Goal: Transaction & Acquisition: Purchase product/service

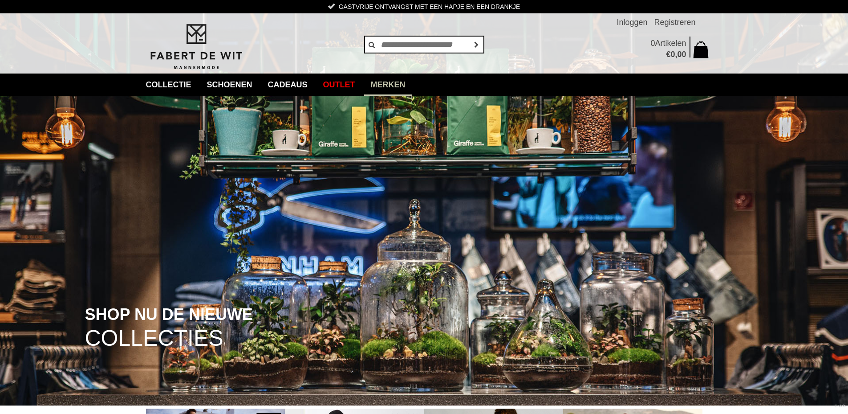
click at [406, 87] on link "Merken" at bounding box center [388, 84] width 48 height 22
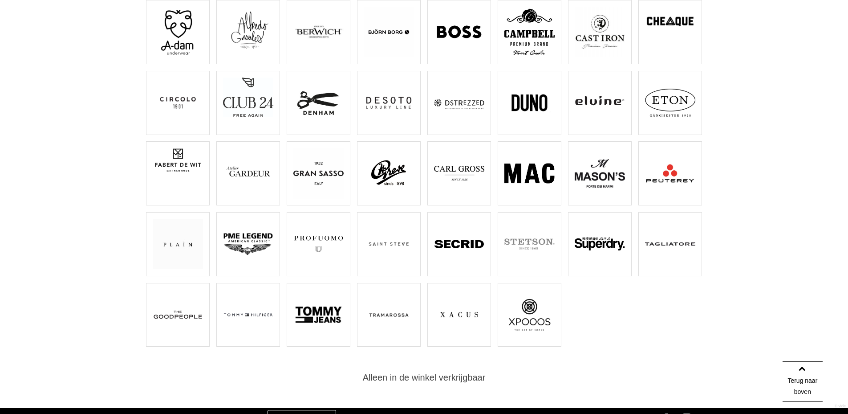
click at [239, 245] on img at bounding box center [248, 244] width 50 height 50
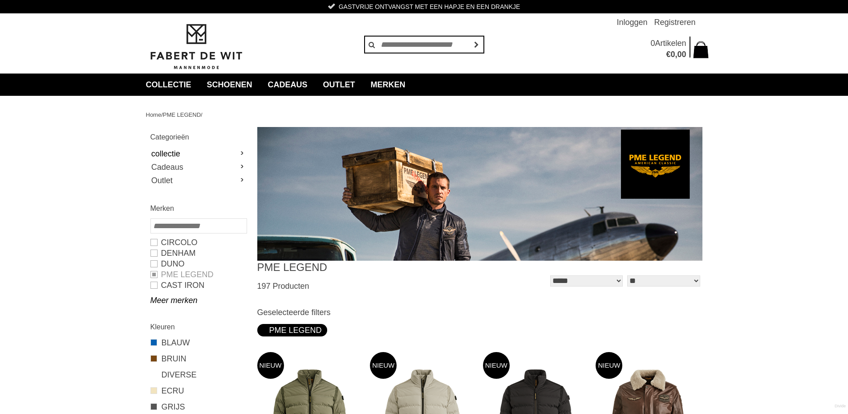
click at [231, 150] on link "collectie" at bounding box center [198, 153] width 96 height 13
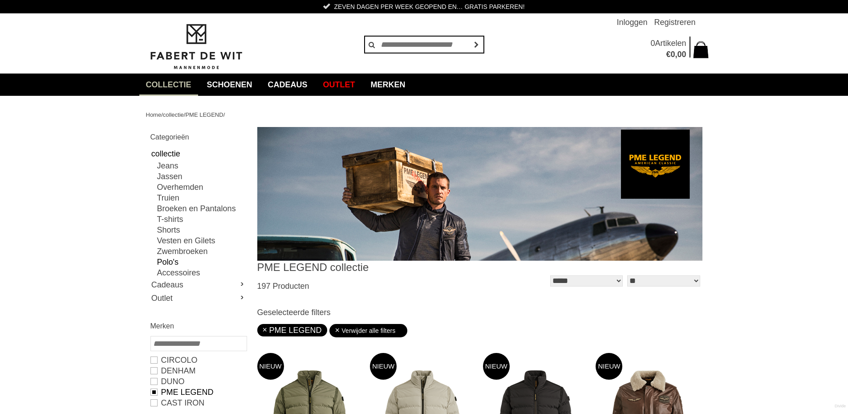
click at [172, 264] on link "Polo's" at bounding box center [201, 261] width 89 height 11
type input "**"
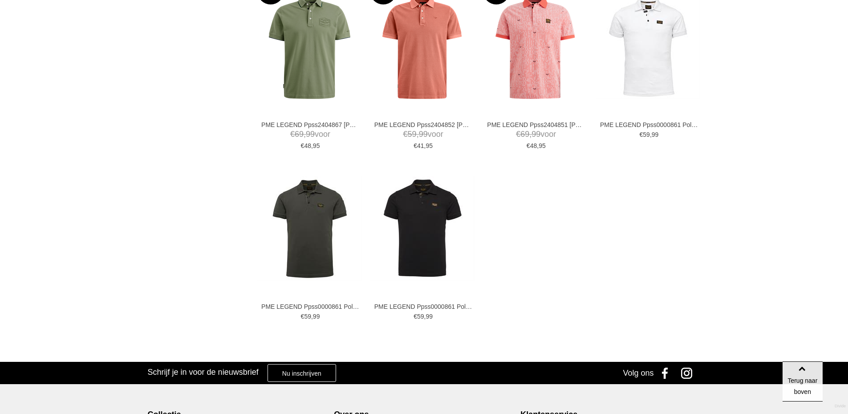
scroll to position [1603, 0]
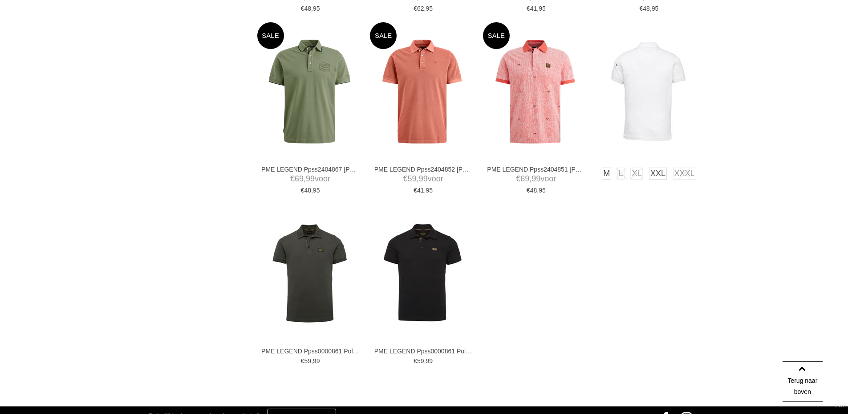
click at [637, 85] on img at bounding box center [648, 91] width 105 height 105
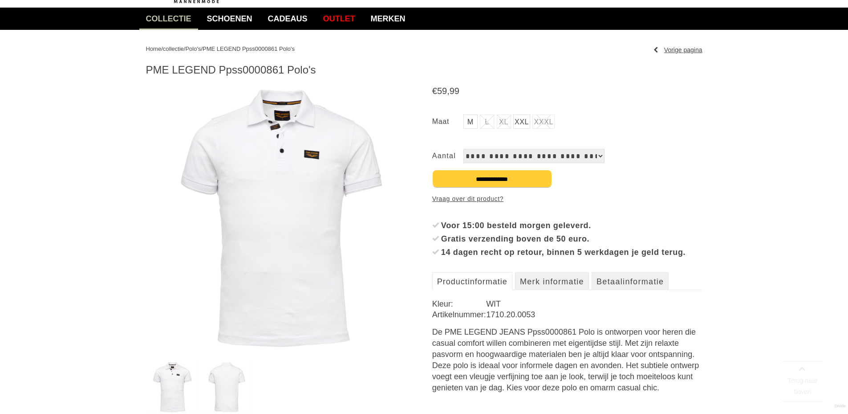
scroll to position [178, 0]
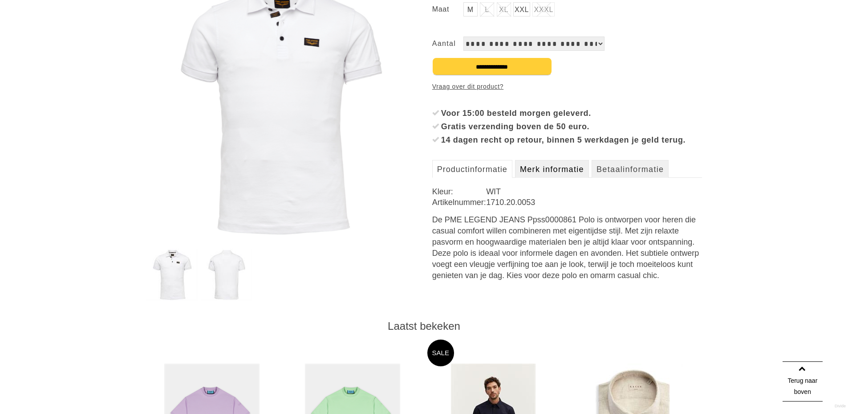
click at [571, 178] on link "Merk informatie" at bounding box center [552, 169] width 74 height 18
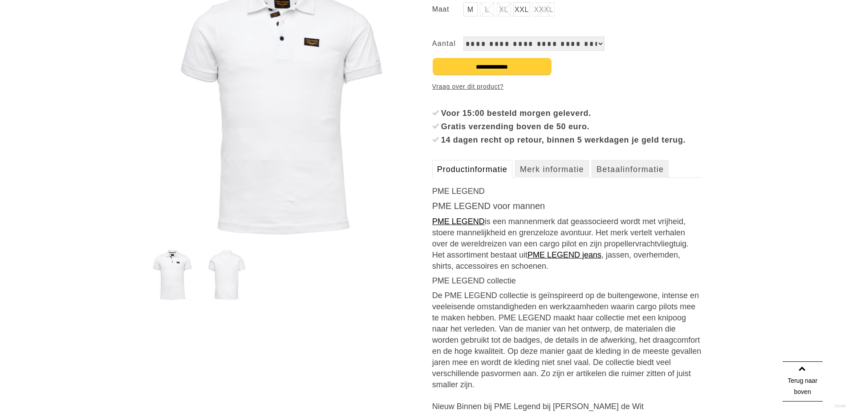
click at [466, 177] on link "Productinformatie" at bounding box center [472, 169] width 80 height 18
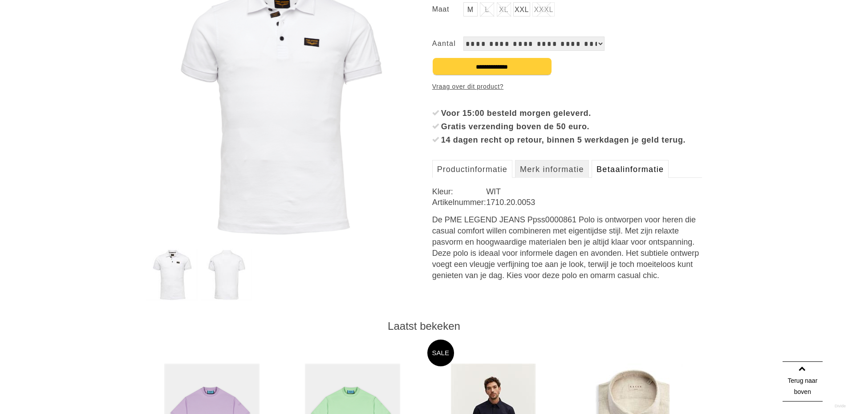
click at [640, 178] on link "Betaalinformatie" at bounding box center [630, 169] width 77 height 18
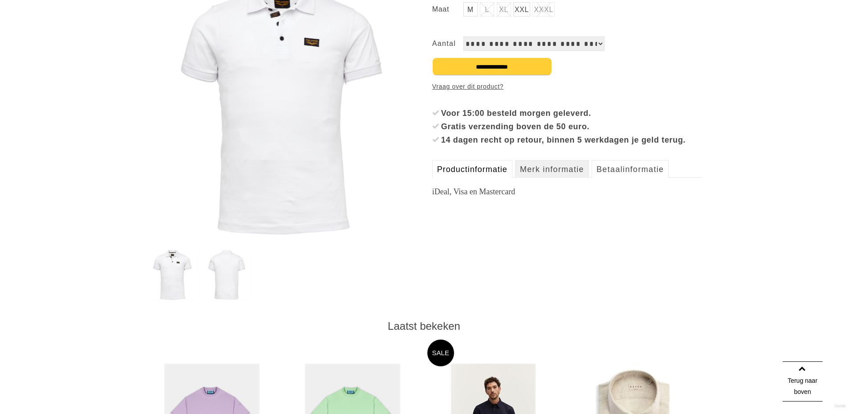
click at [479, 178] on link "Productinformatie" at bounding box center [472, 169] width 80 height 18
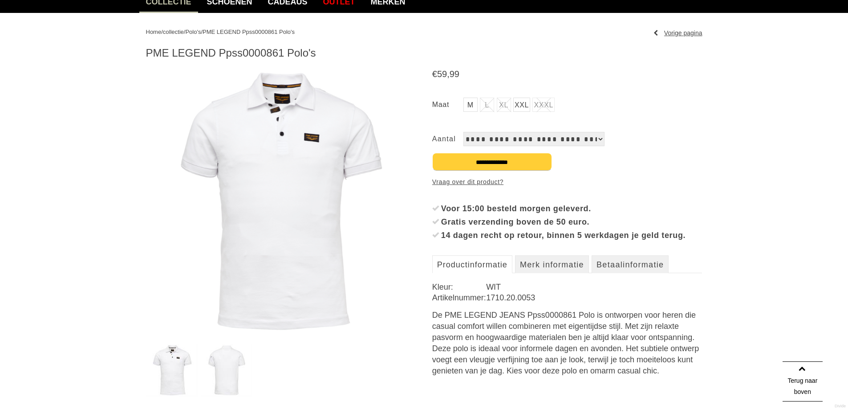
scroll to position [0, 0]
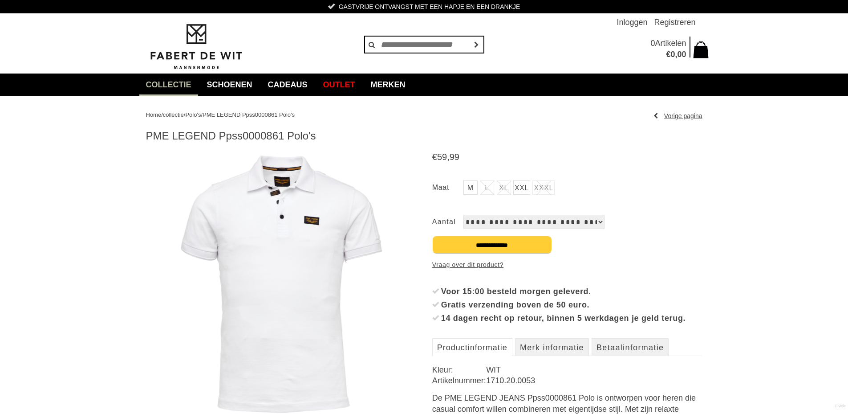
click at [518, 221] on select "**********" at bounding box center [533, 222] width 141 height 14
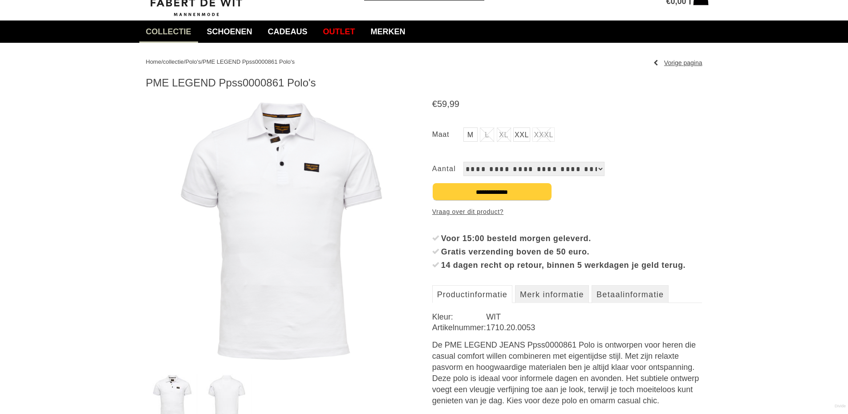
scroll to position [106, 0]
